Goal: Task Accomplishment & Management: Use online tool/utility

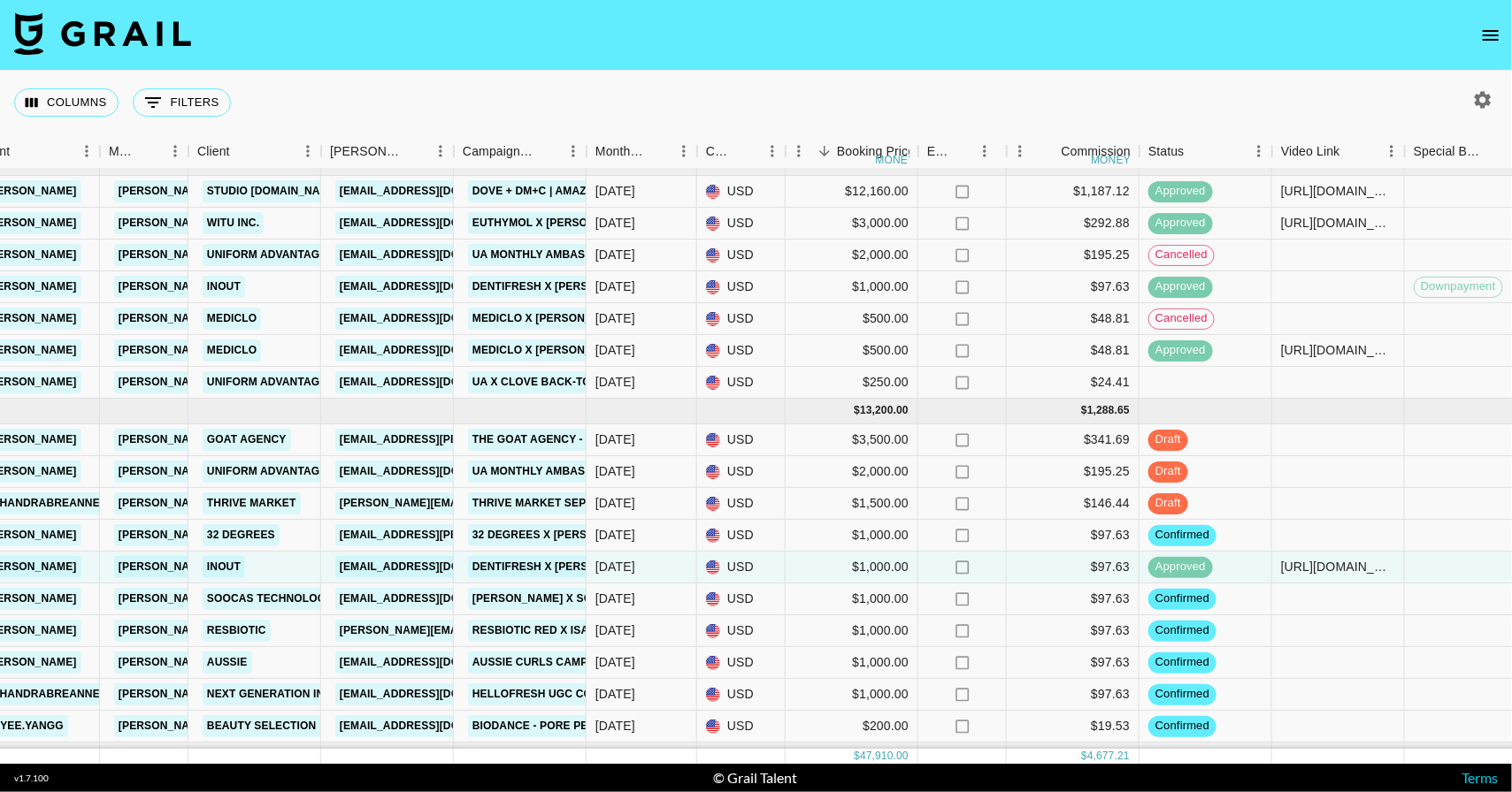
scroll to position [108, 398]
click at [615, 449] on div "Sep '25" at bounding box center [617, 439] width 40 height 18
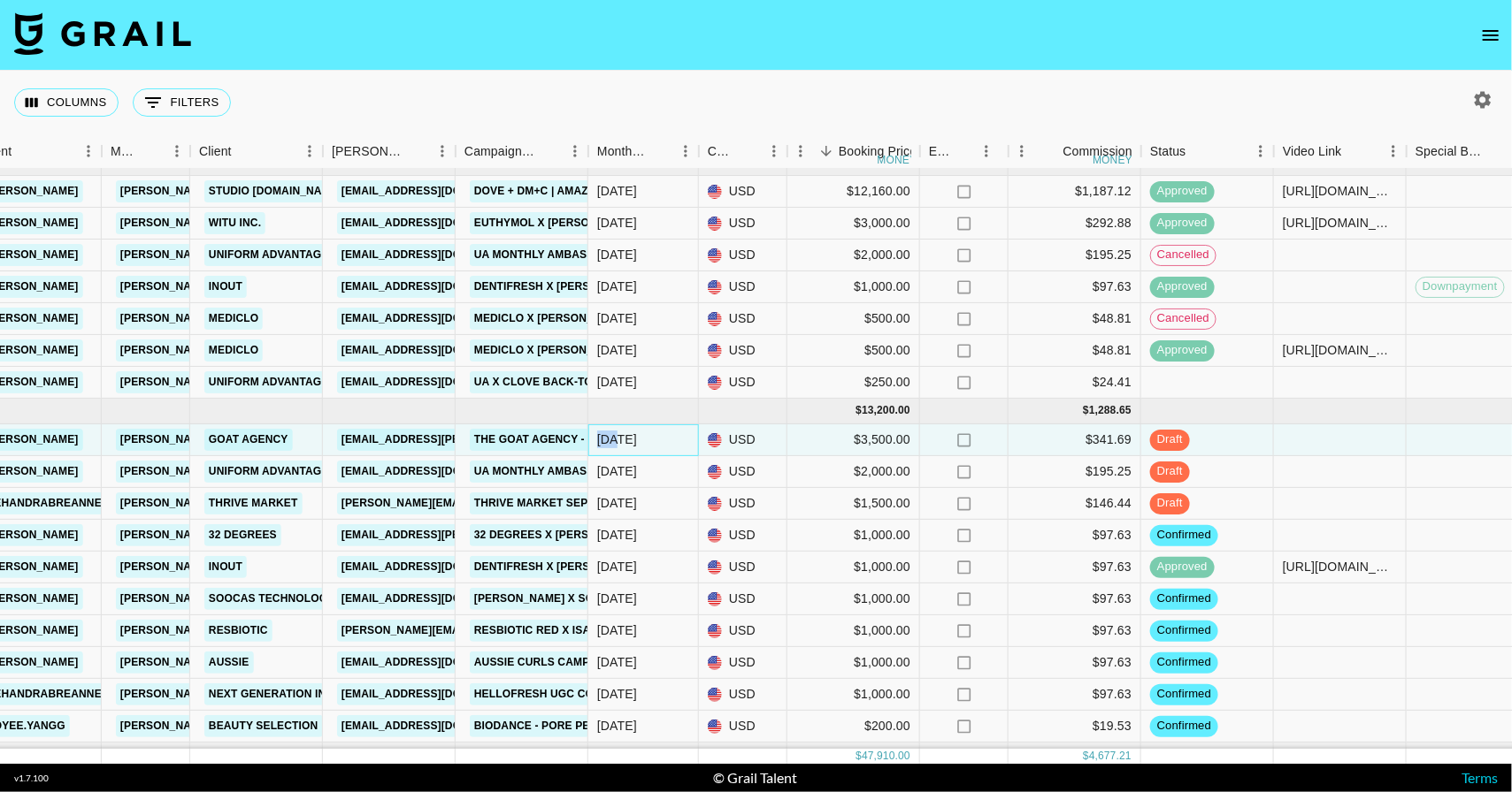
click at [615, 449] on div "Sep '25" at bounding box center [617, 439] width 40 height 18
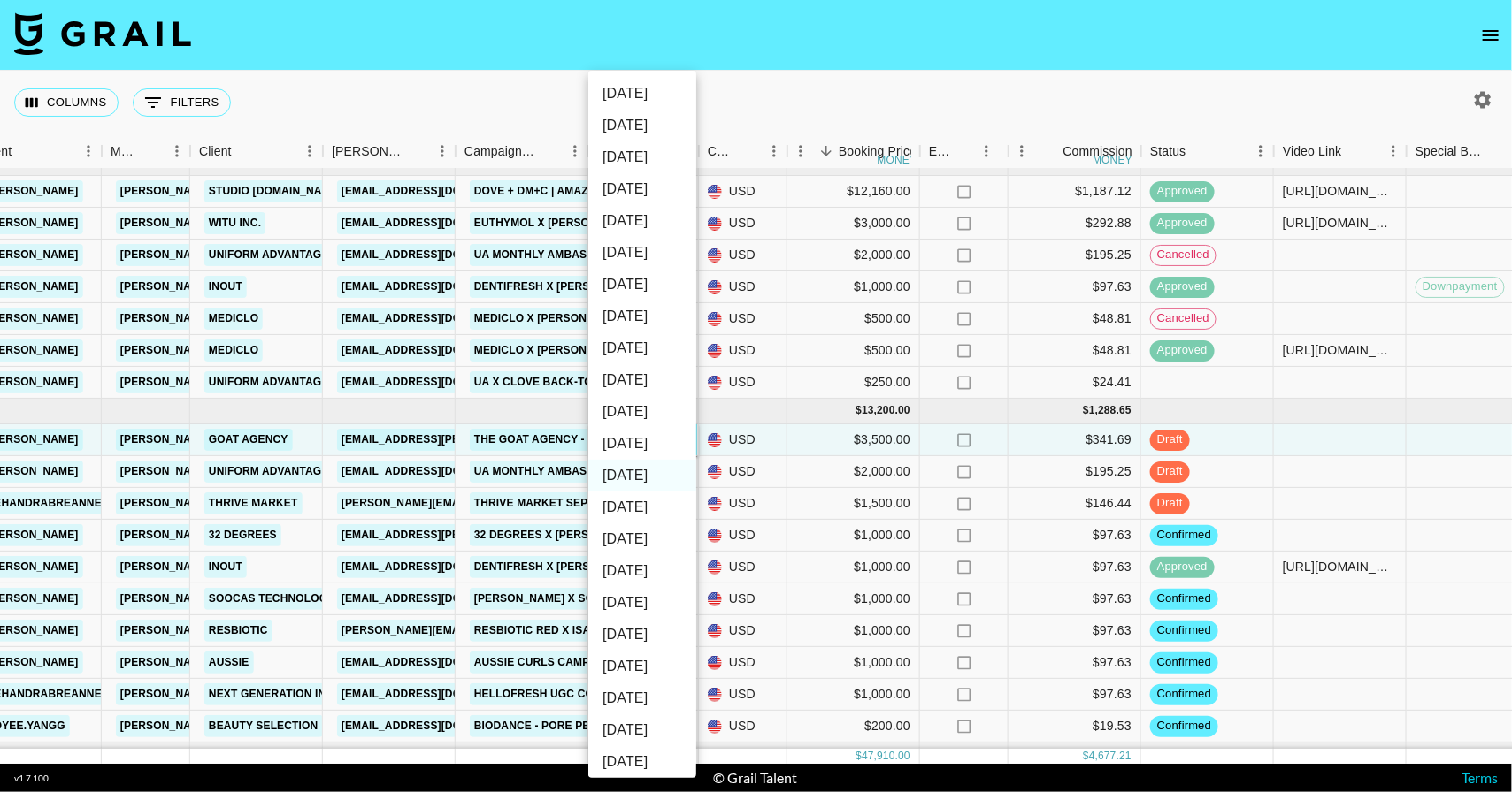
click at [652, 505] on li "Aug '25" at bounding box center [642, 507] width 108 height 32
type input "Aug '25"
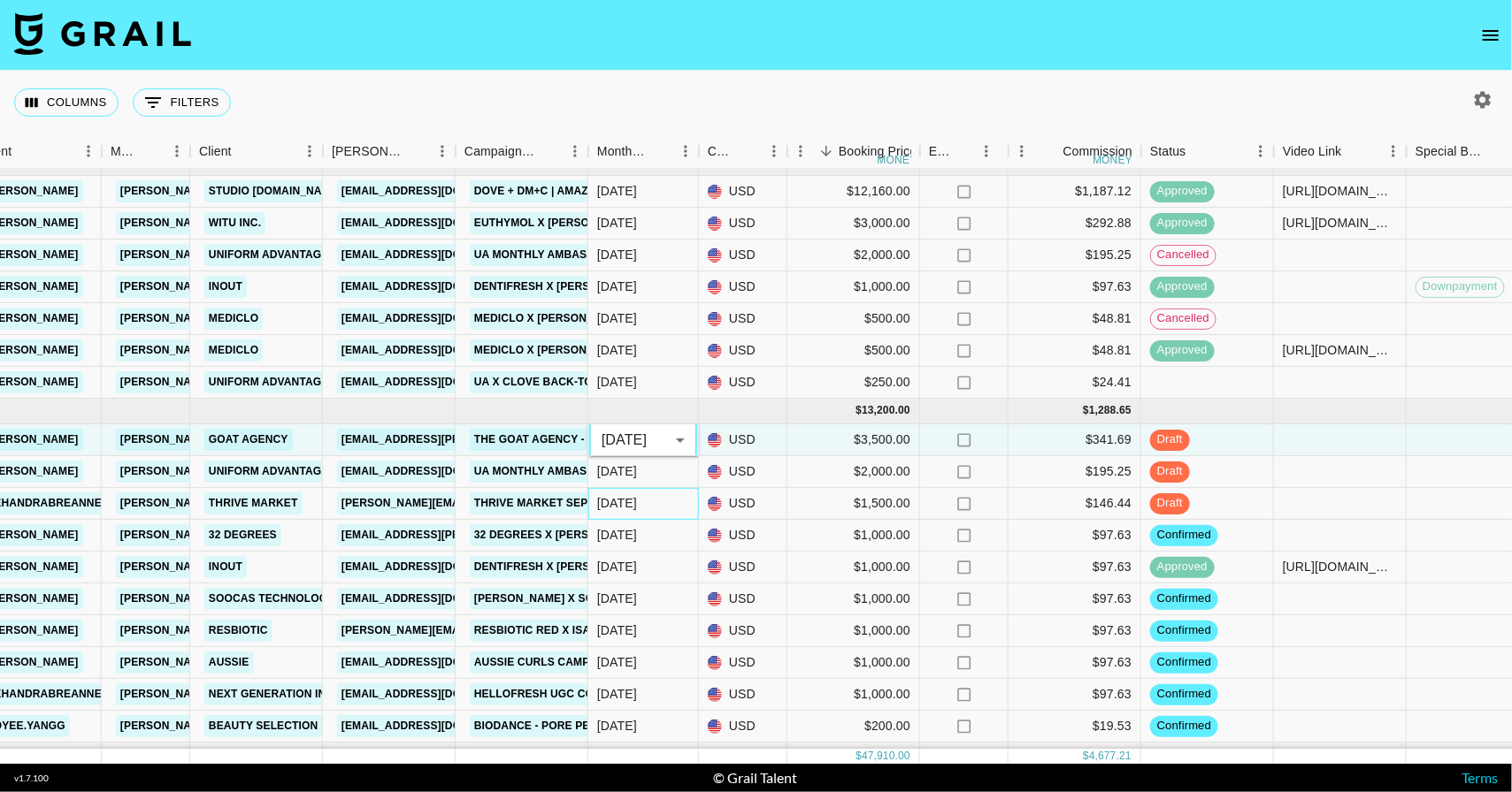
click at [659, 520] on div "Sep '25" at bounding box center [643, 504] width 111 height 32
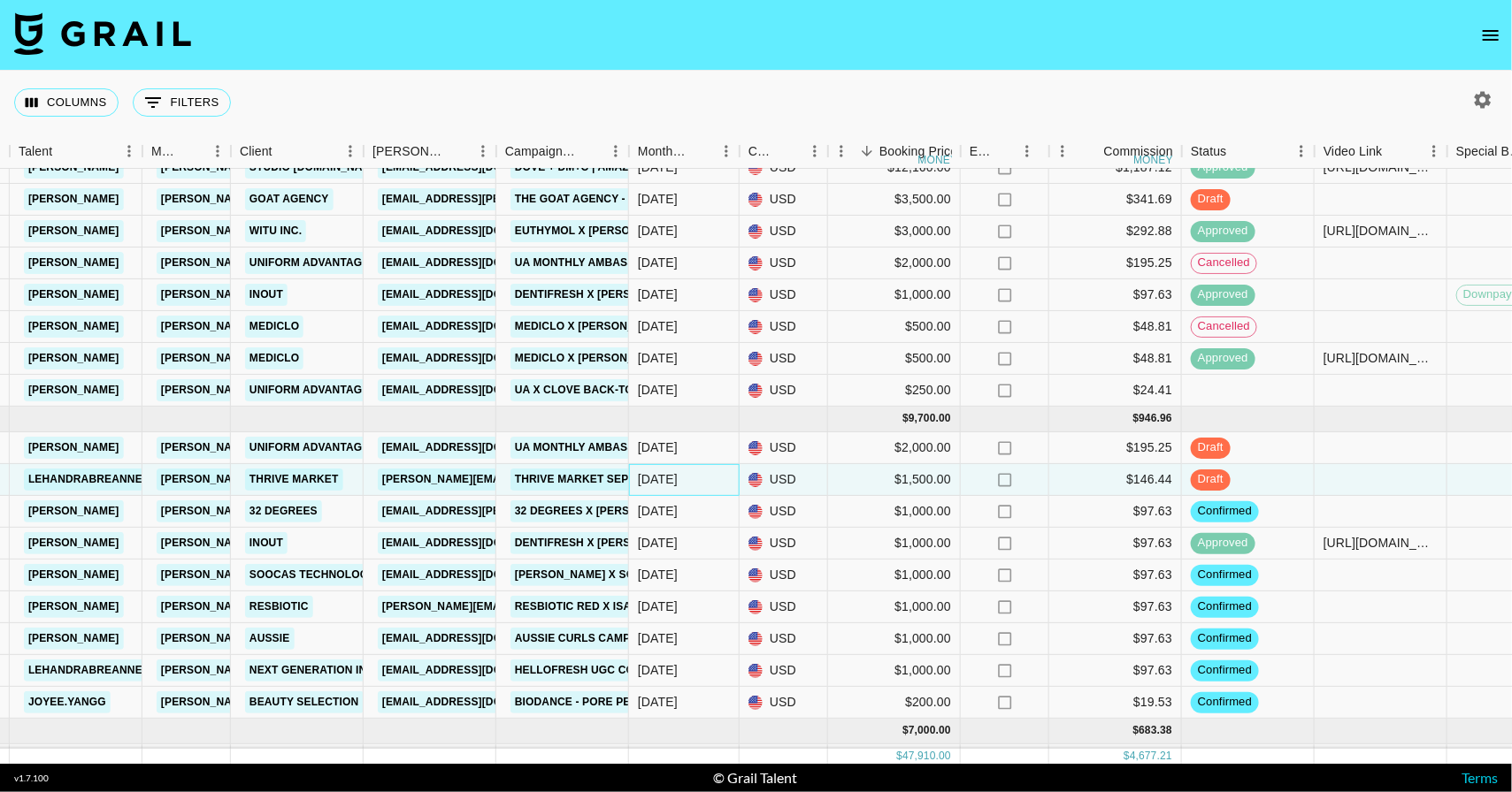
scroll to position [138, 357]
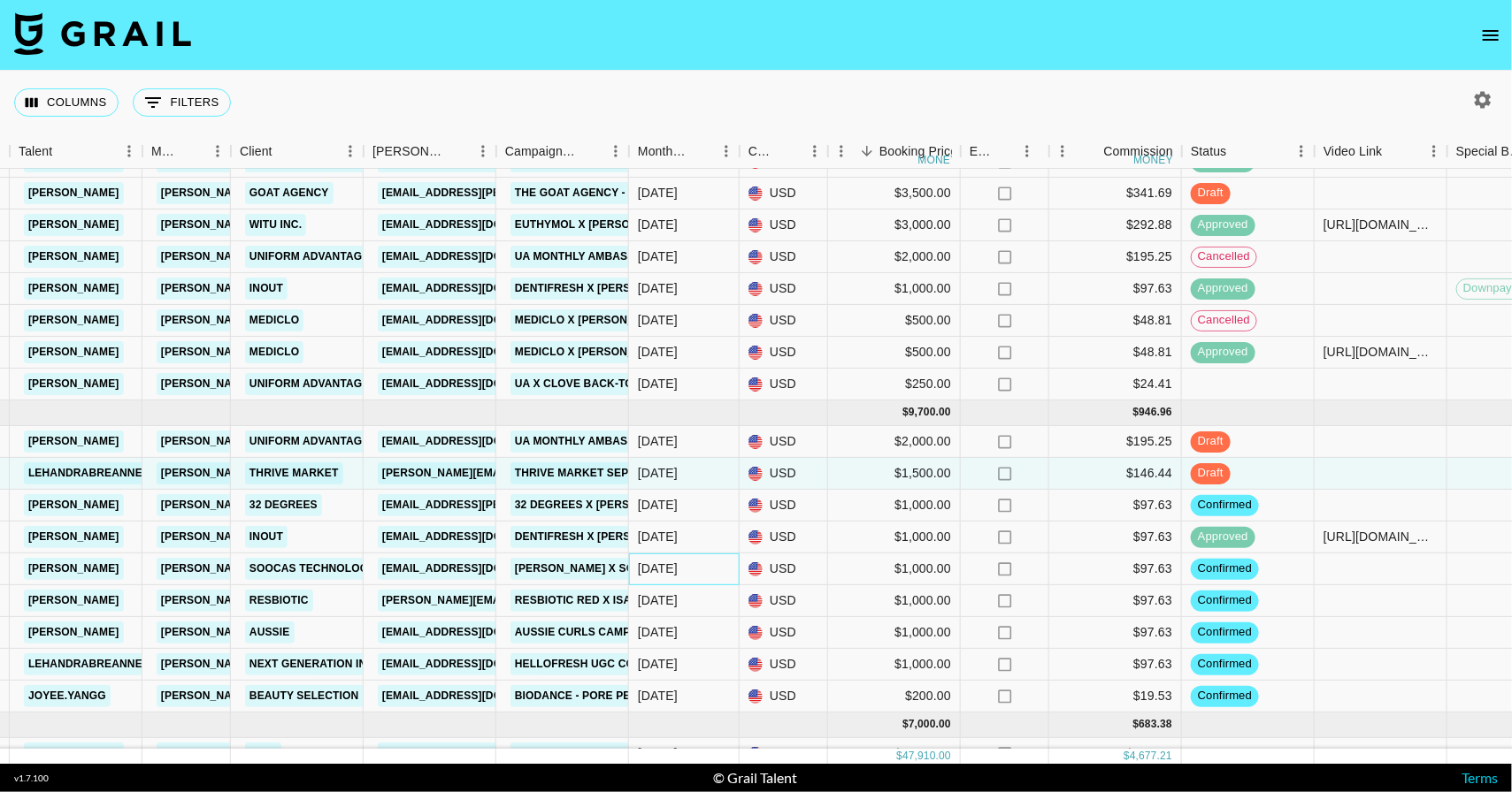
click at [653, 574] on div "Sep '25" at bounding box center [657, 569] width 40 height 18
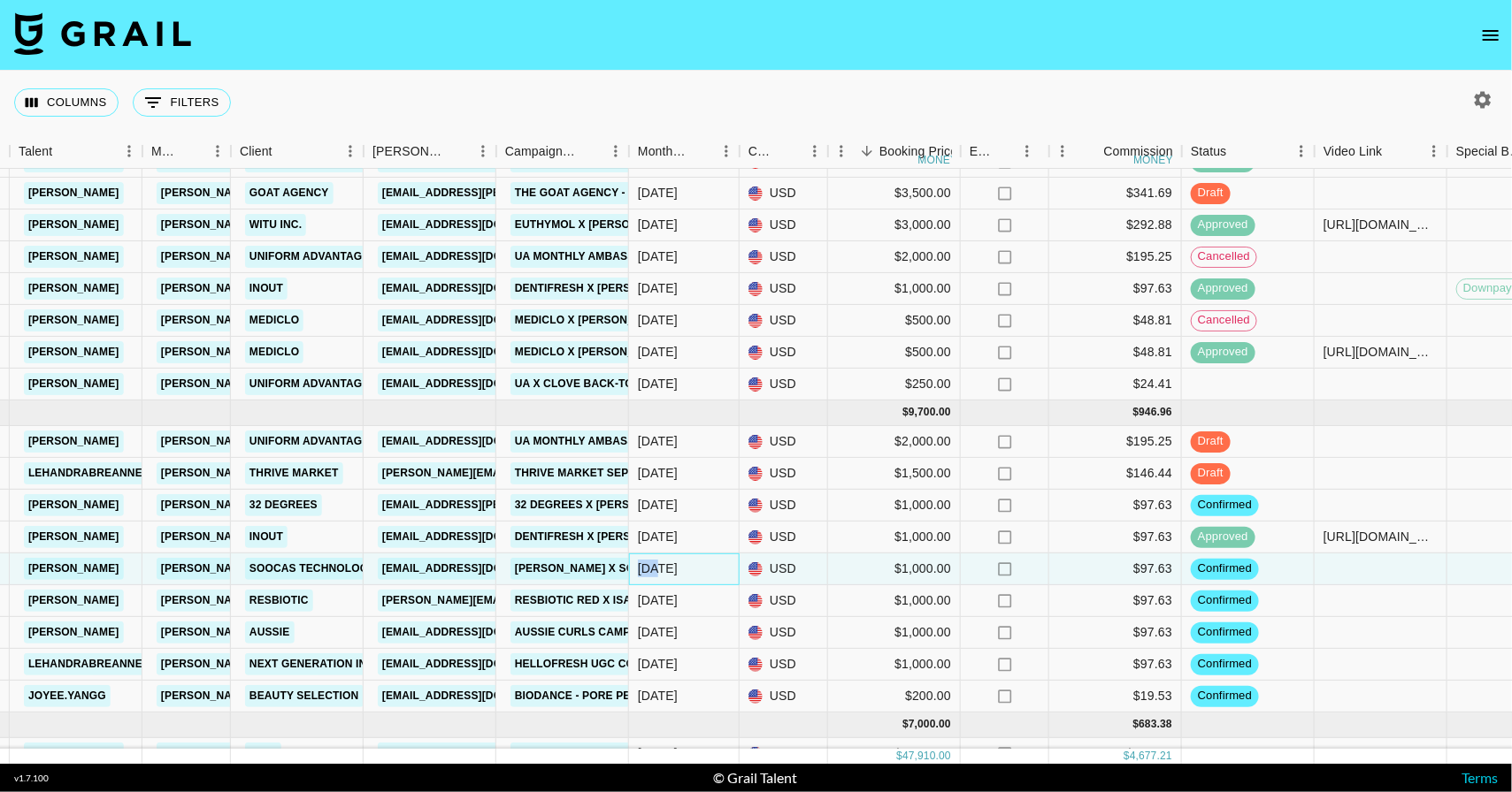
click at [653, 574] on div "Sep '25" at bounding box center [657, 569] width 40 height 18
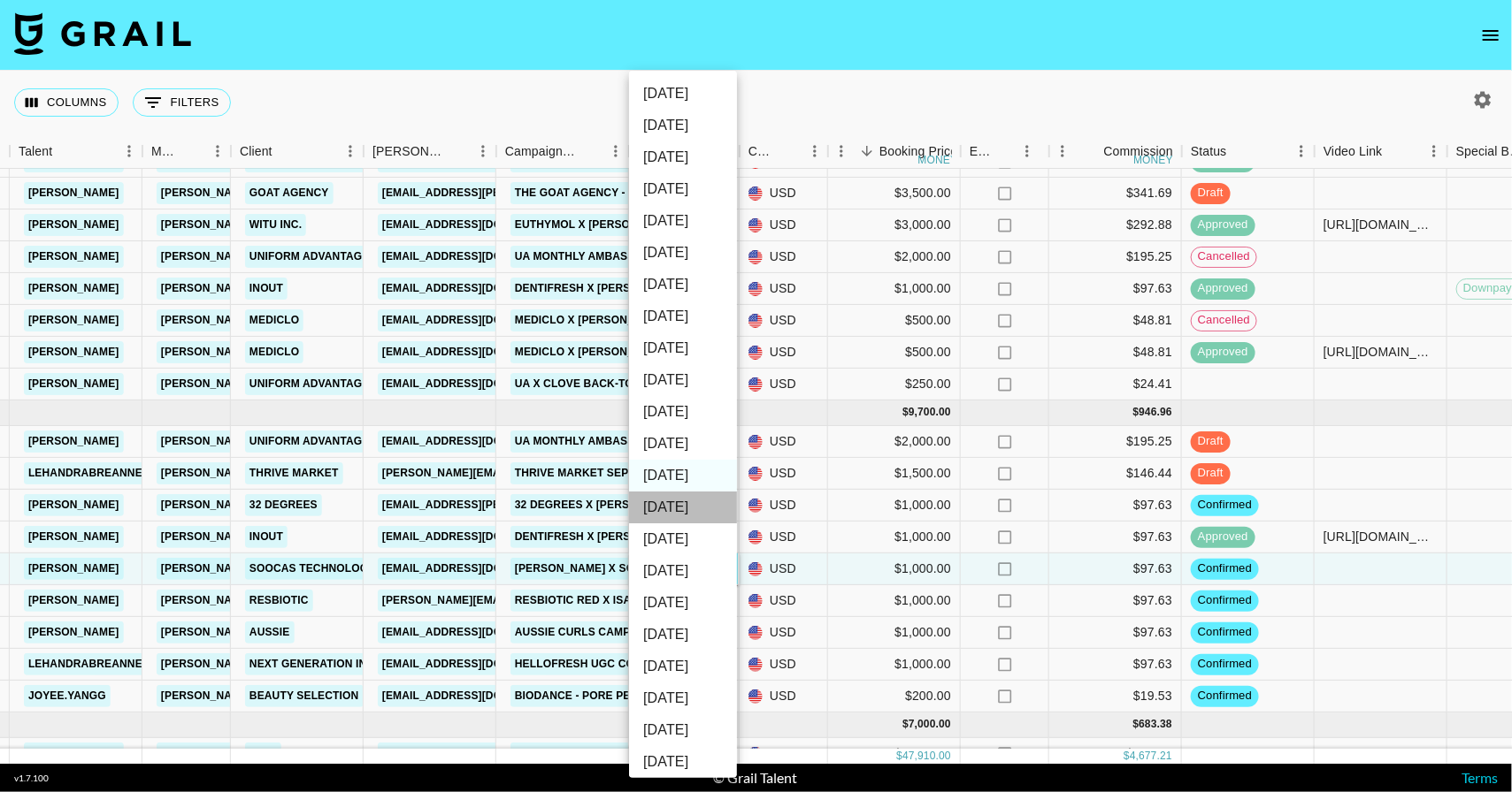
click at [688, 496] on li "Aug '25" at bounding box center [683, 507] width 108 height 32
type input "Aug '25"
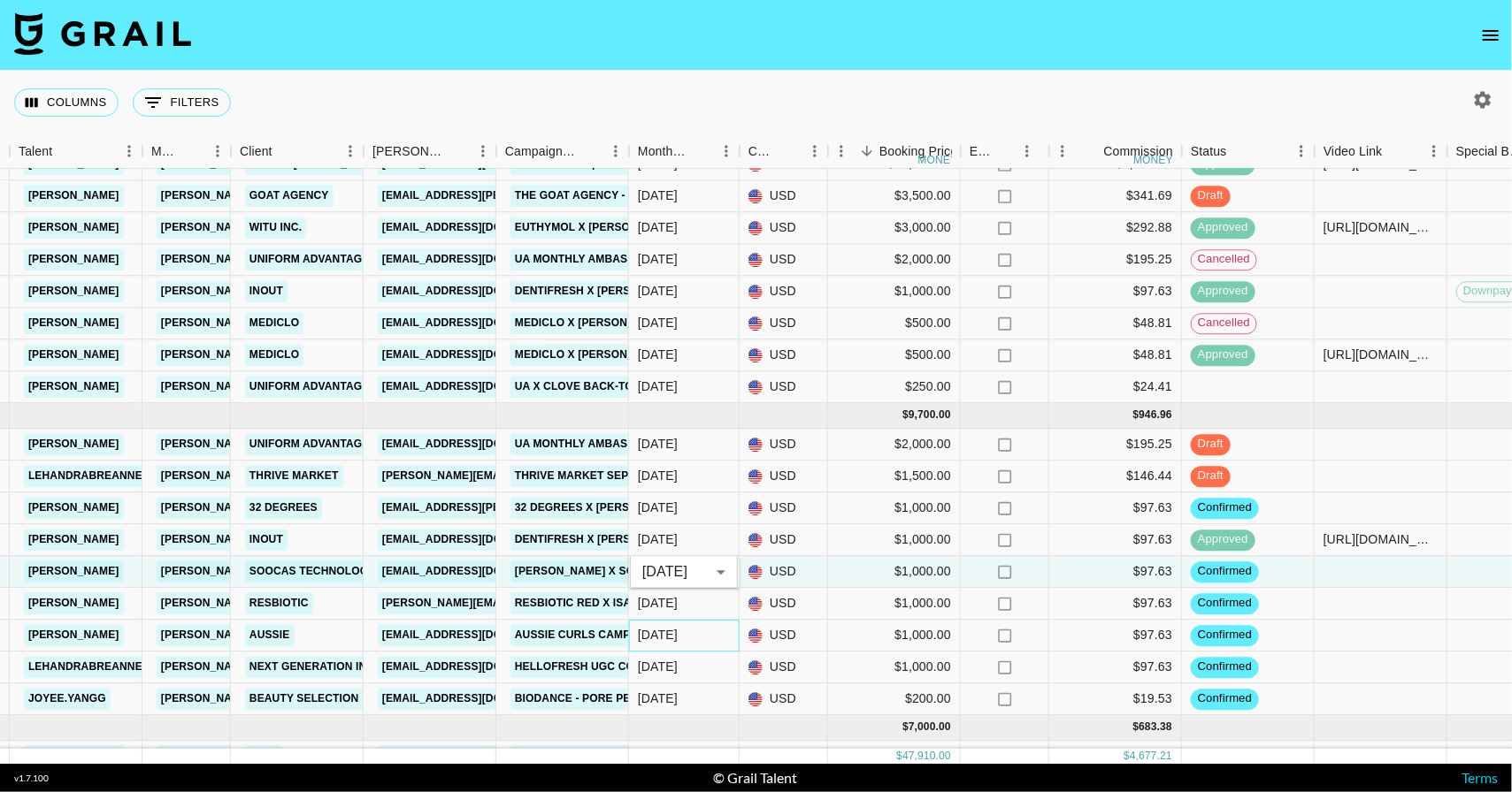
click at [671, 640] on div "Sep '25" at bounding box center [657, 636] width 40 height 18
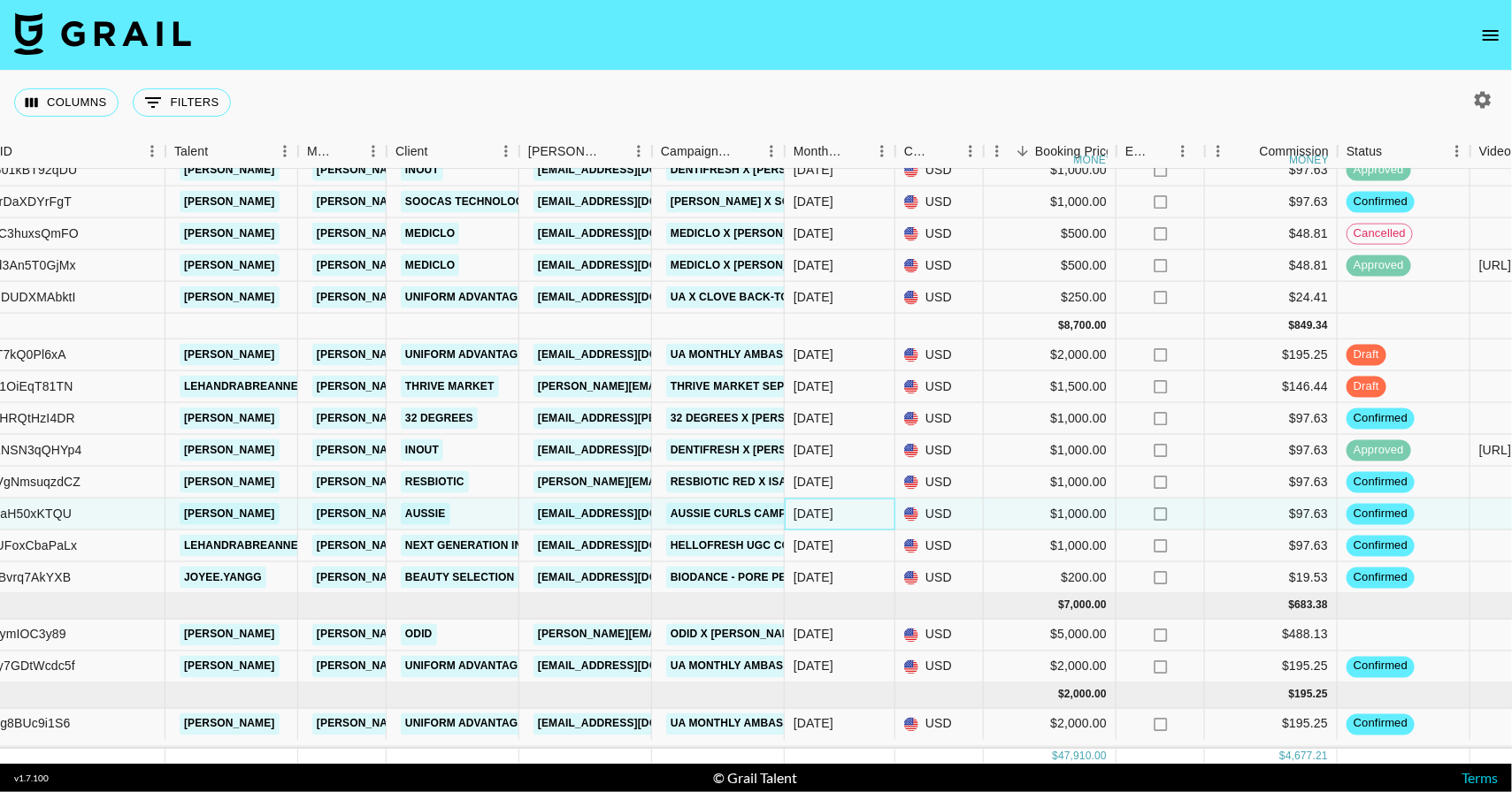
scroll to position [0, 0]
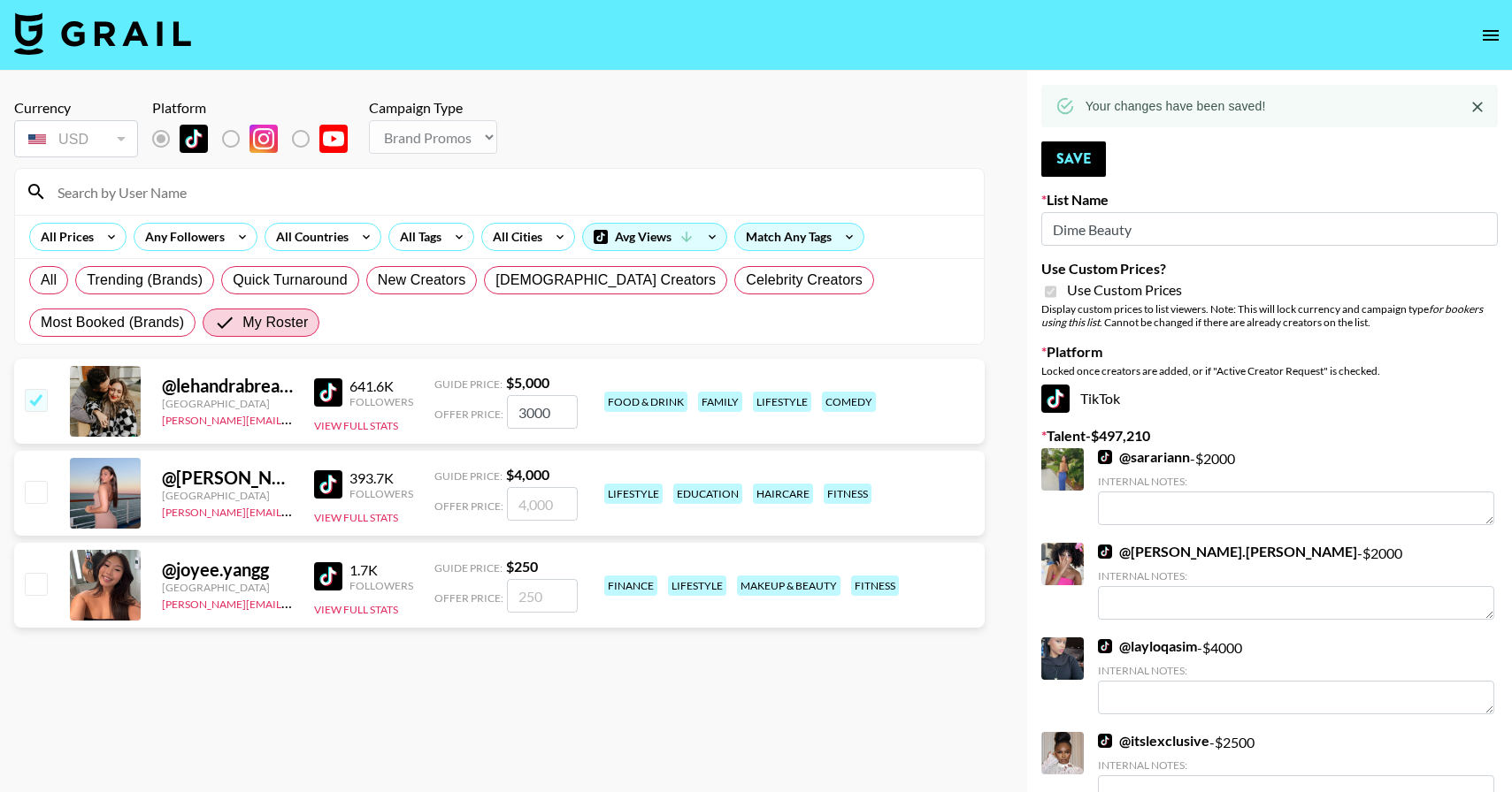
select select "Brand"
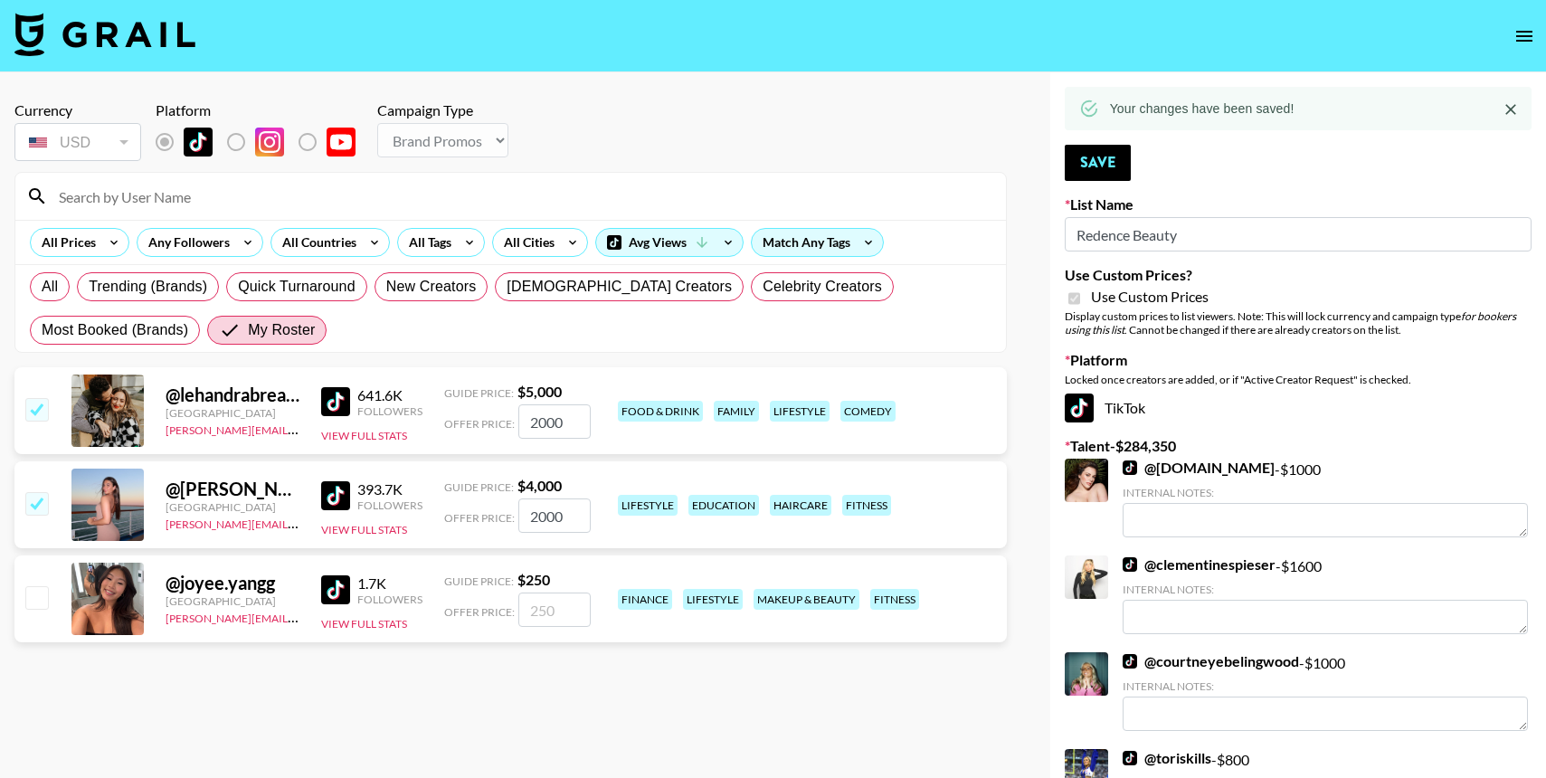
select select "Brand"
